Goal: Information Seeking & Learning: Check status

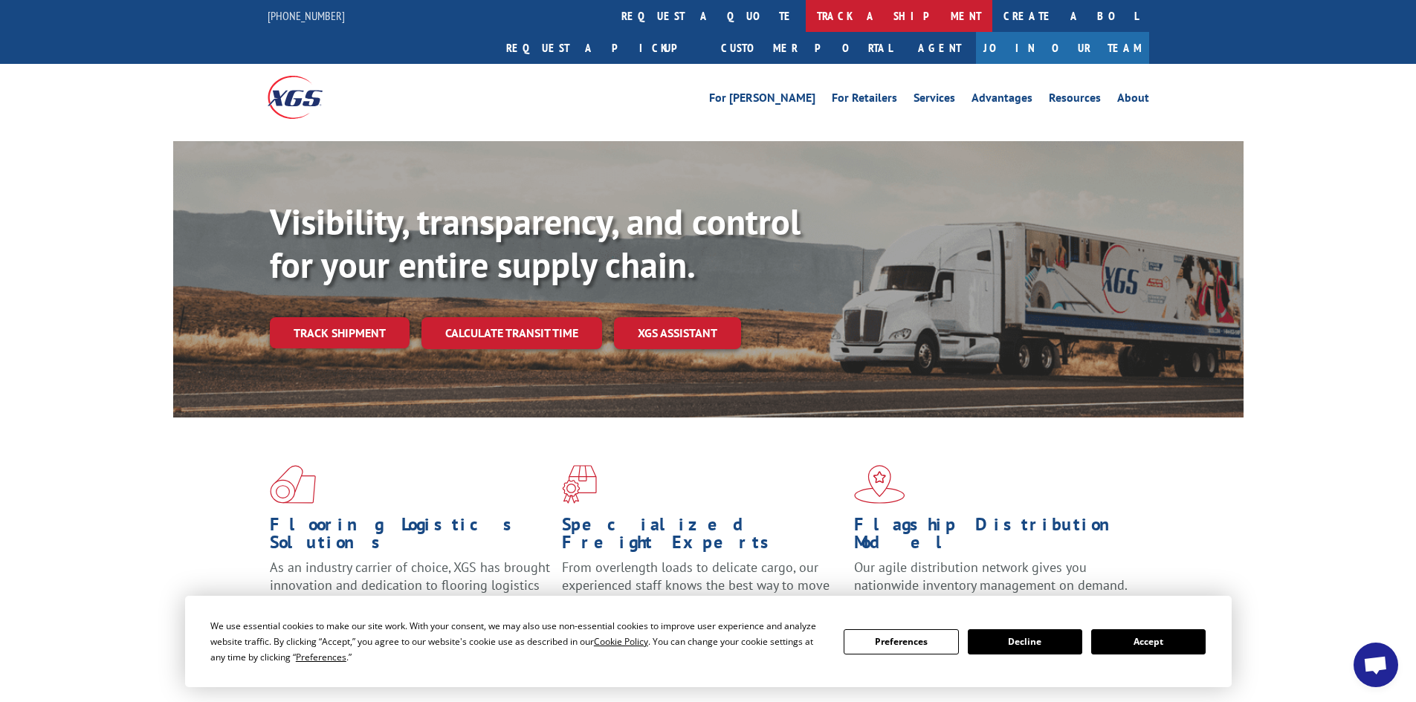
click at [806, 11] on link "track a shipment" at bounding box center [899, 16] width 187 height 32
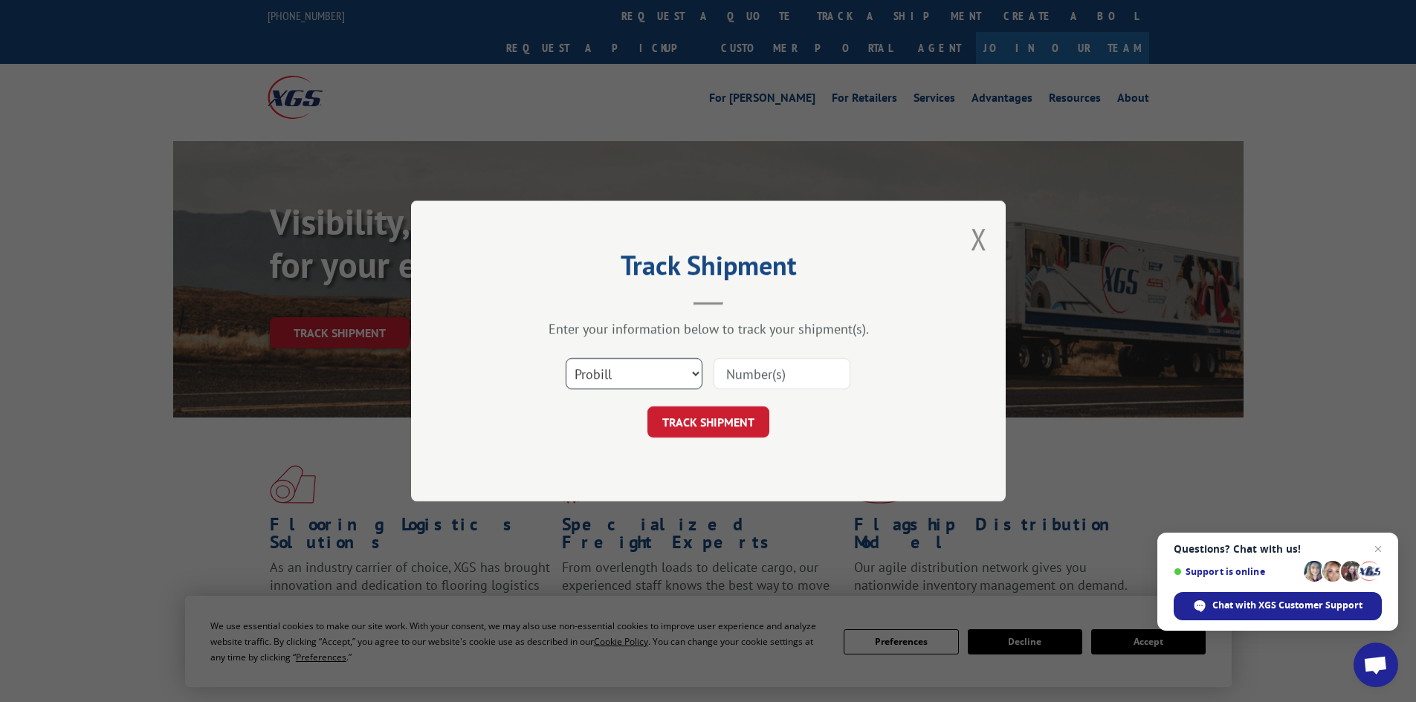
click at [691, 372] on select "Select category... Probill BOL PO" at bounding box center [634, 373] width 137 height 31
select select "bol"
click at [566, 358] on select "Select category... Probill BOL PO" at bounding box center [634, 373] width 137 height 31
paste input "048695"
type input "048695"
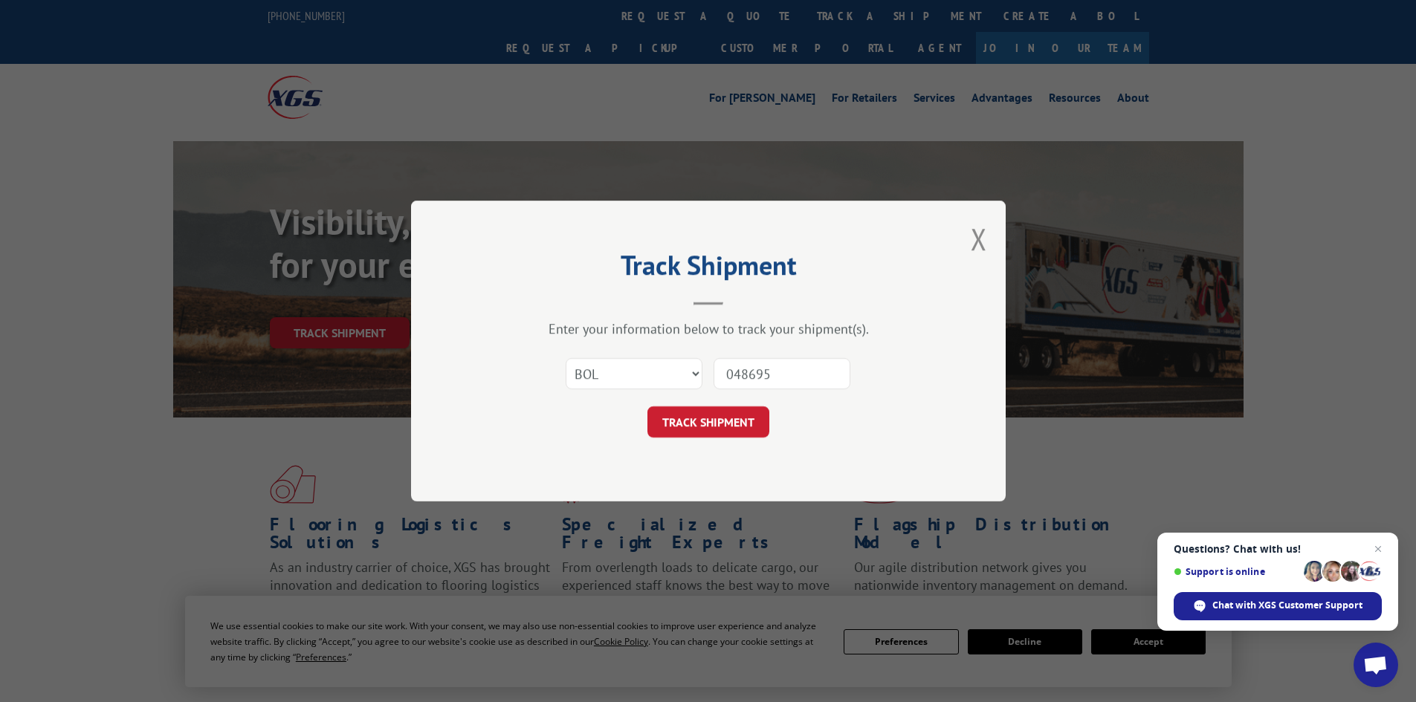
click at [728, 417] on button "TRACK SHIPMENT" at bounding box center [708, 422] width 122 height 31
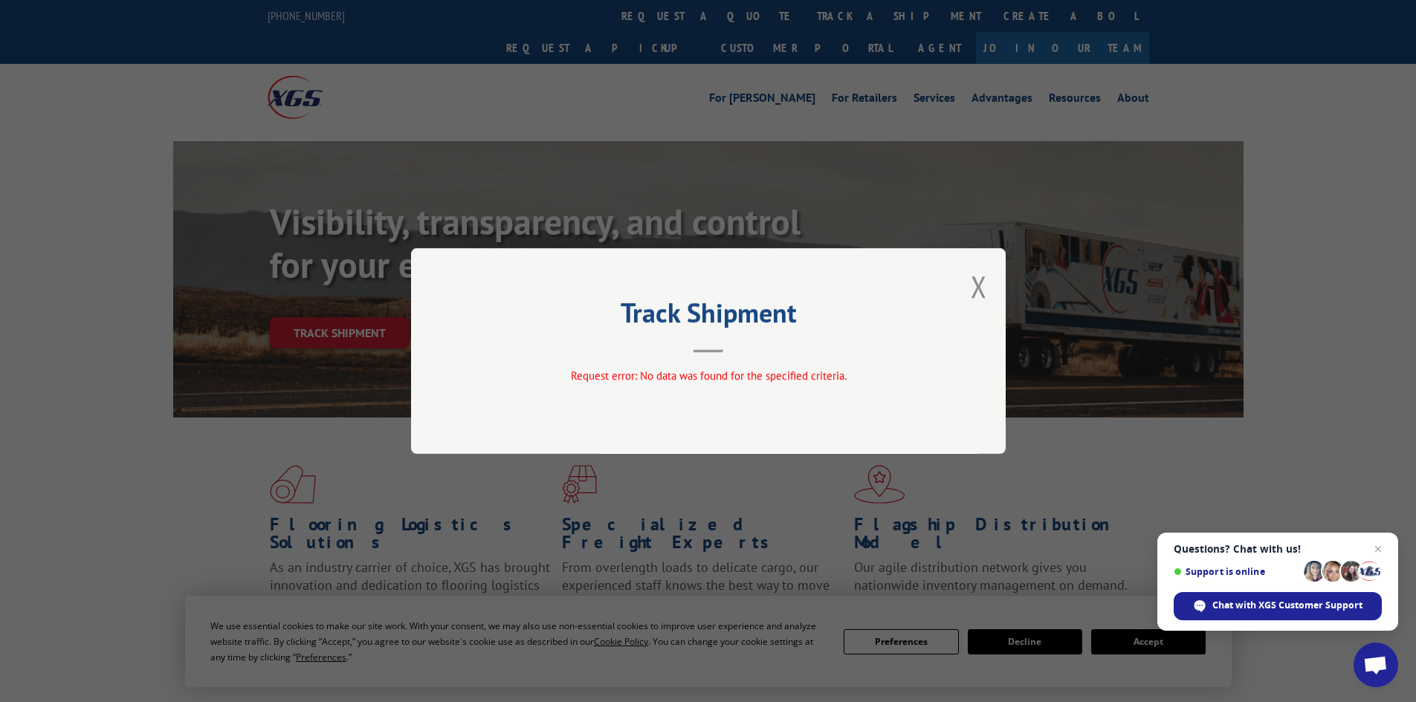
click at [584, 404] on div "Track Shipment Request error: No data was found for the specified criteria." at bounding box center [708, 351] width 595 height 206
click at [977, 282] on button "Close modal" at bounding box center [979, 286] width 16 height 39
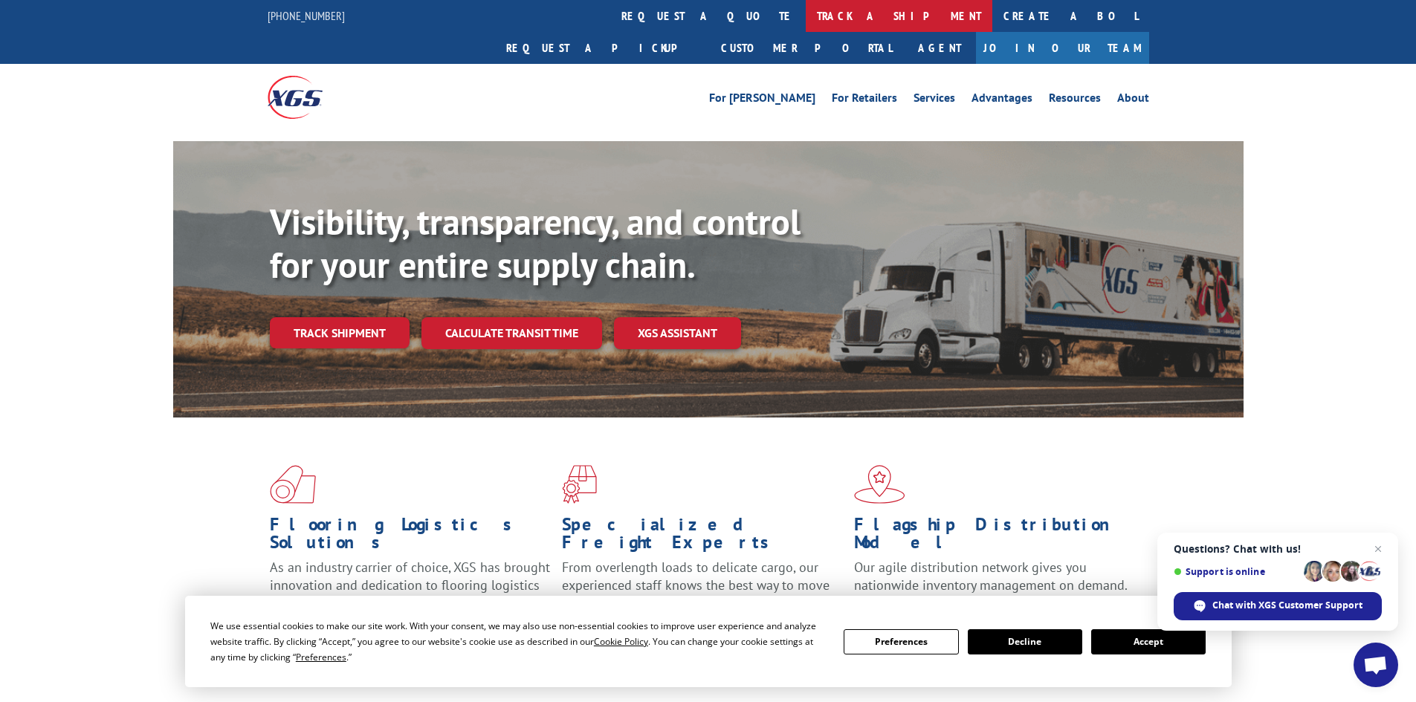
click at [806, 15] on link "track a shipment" at bounding box center [899, 16] width 187 height 32
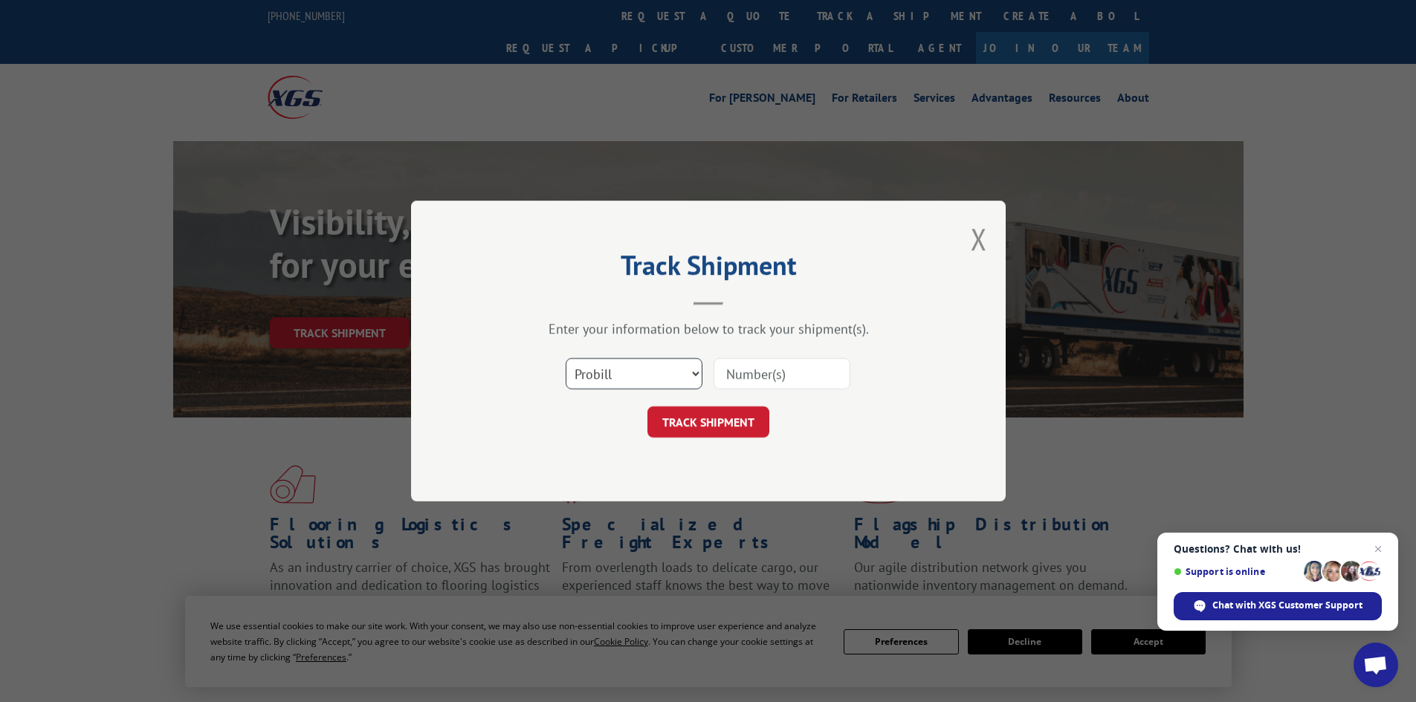
click at [697, 374] on select "Select category... Probill BOL PO" at bounding box center [634, 373] width 137 height 31
select select "bol"
click at [566, 358] on select "Select category... Probill BOL PO" at bounding box center [634, 373] width 137 height 31
paste input "7048695"
type input "7048695"
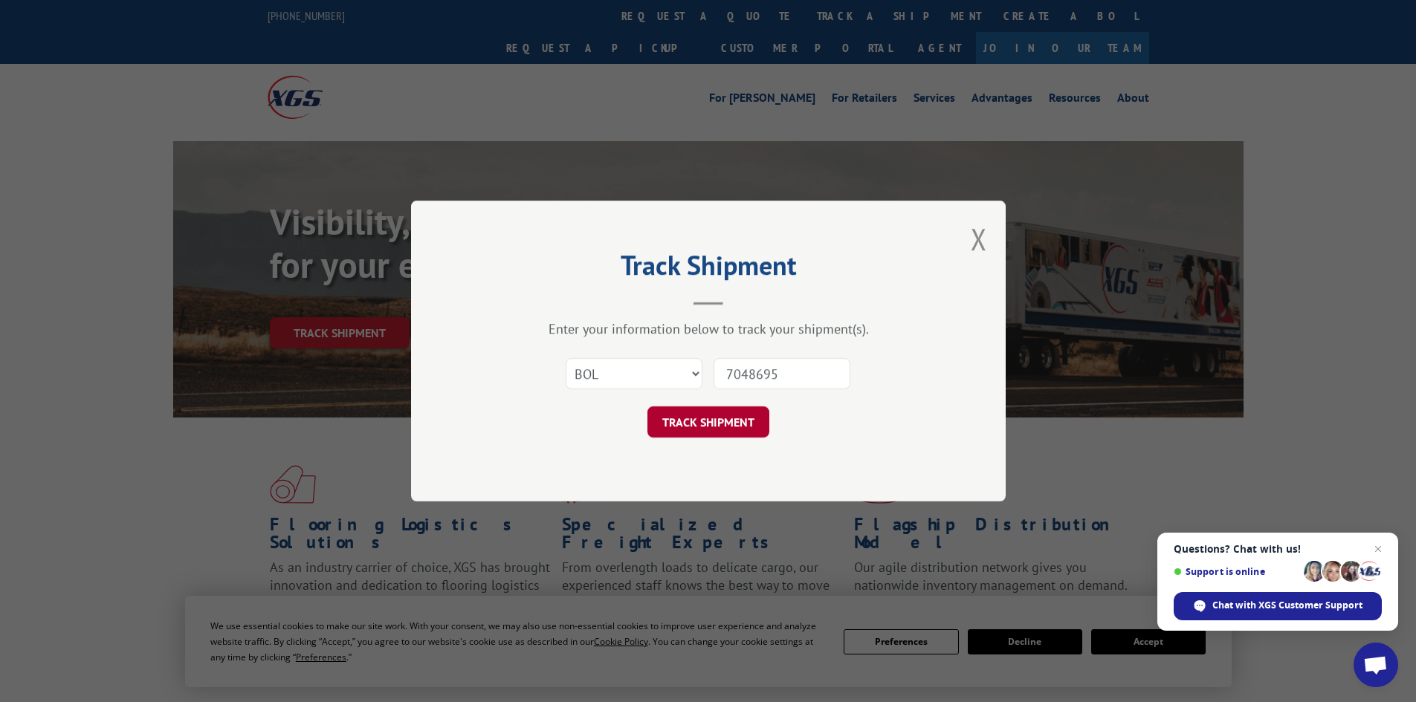
click at [685, 426] on button "TRACK SHIPMENT" at bounding box center [708, 422] width 122 height 31
